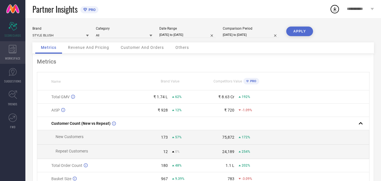
click at [14, 56] on span "WORKSPACE" at bounding box center [13, 58] width 16 height 4
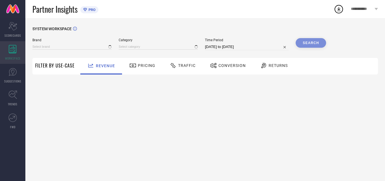
type input "STYLE BLUSH"
type input "All"
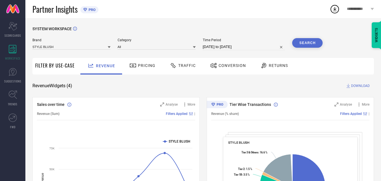
click at [171, 67] on icon at bounding box center [173, 65] width 5 height 5
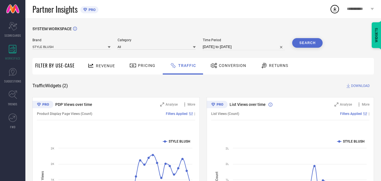
click at [232, 70] on div "Conversion" at bounding box center [228, 66] width 39 height 10
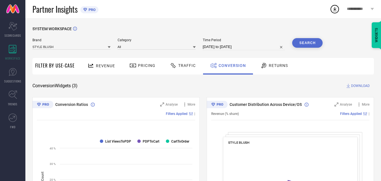
scroll to position [85, 0]
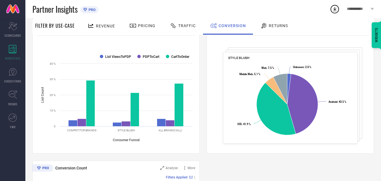
click at [185, 29] on div "Traffic" at bounding box center [182, 26] width 29 height 10
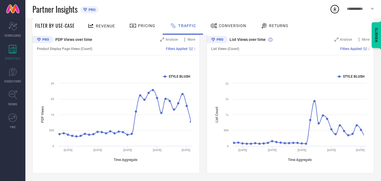
scroll to position [66, 0]
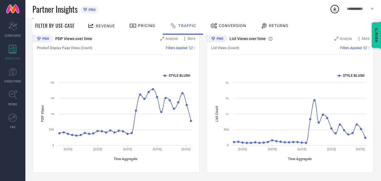
click at [219, 27] on span "Conversion" at bounding box center [232, 25] width 27 height 5
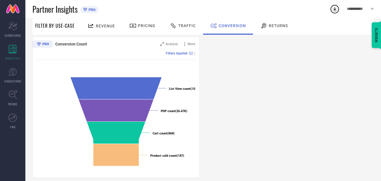
scroll to position [214, 0]
